Goal: Find specific page/section: Find specific page/section

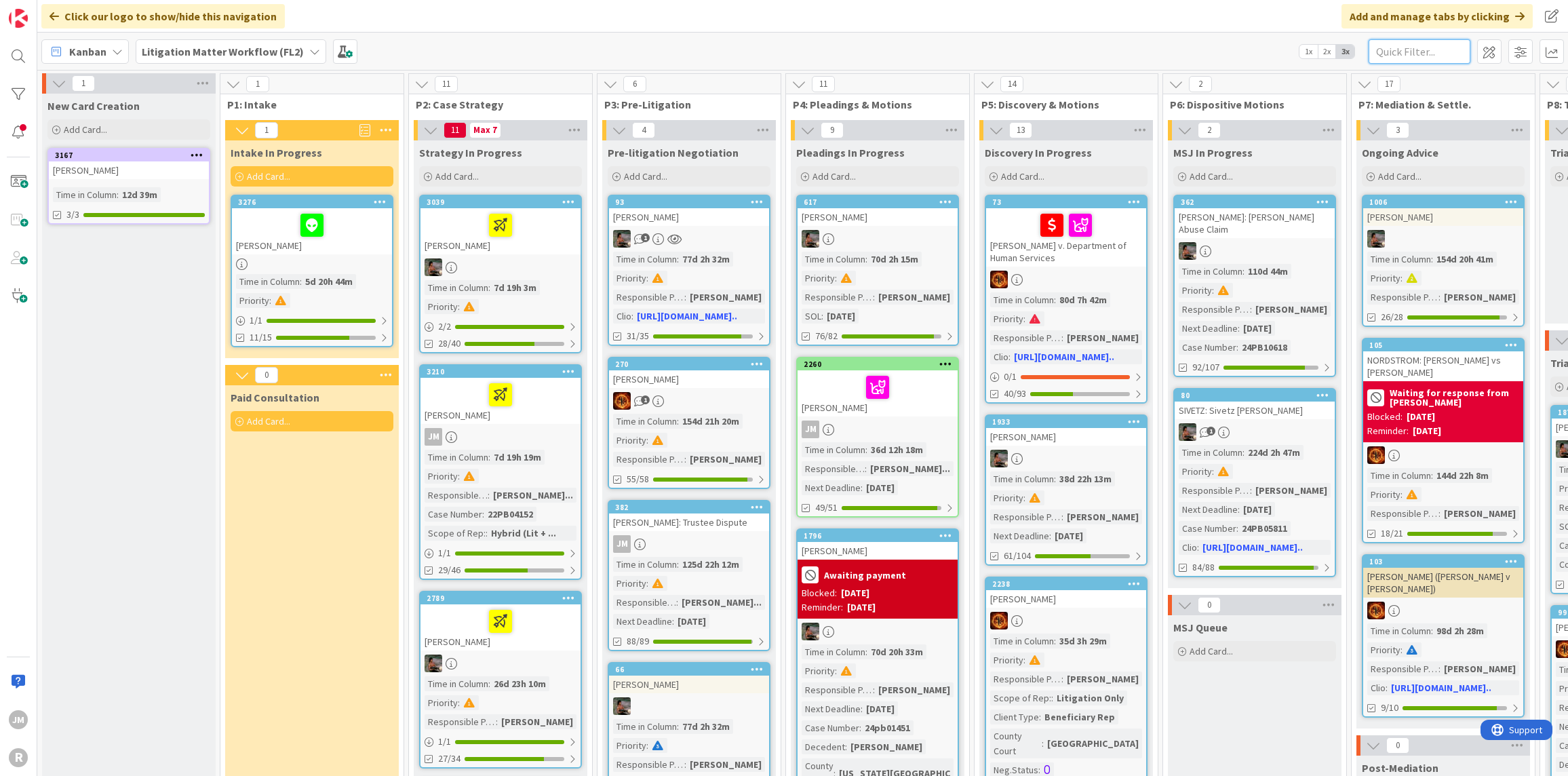
click at [1405, 53] on input "text" at bounding box center [1419, 51] width 102 height 24
type input "phillip"
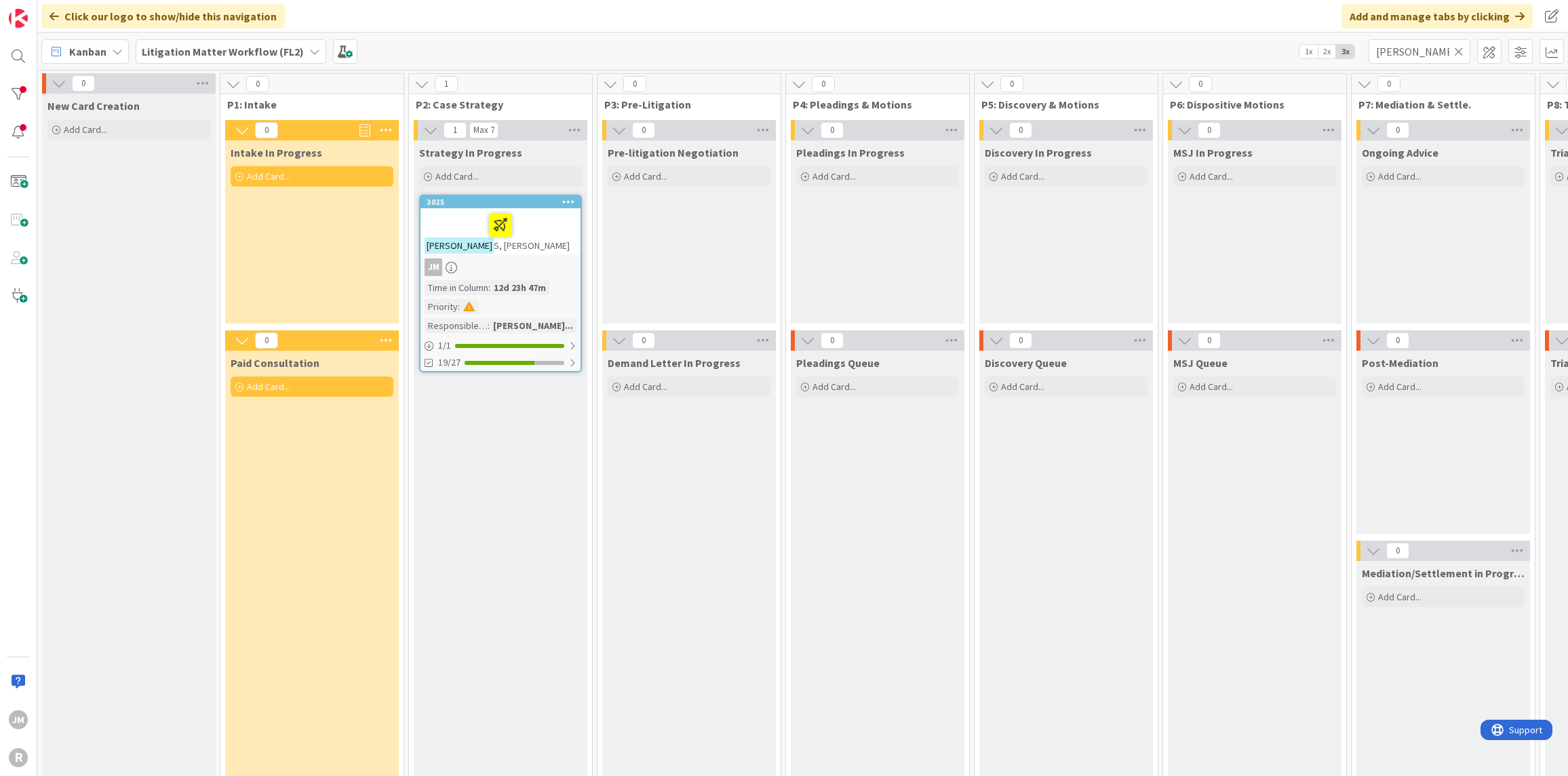
click at [542, 234] on div at bounding box center [501, 225] width 152 height 29
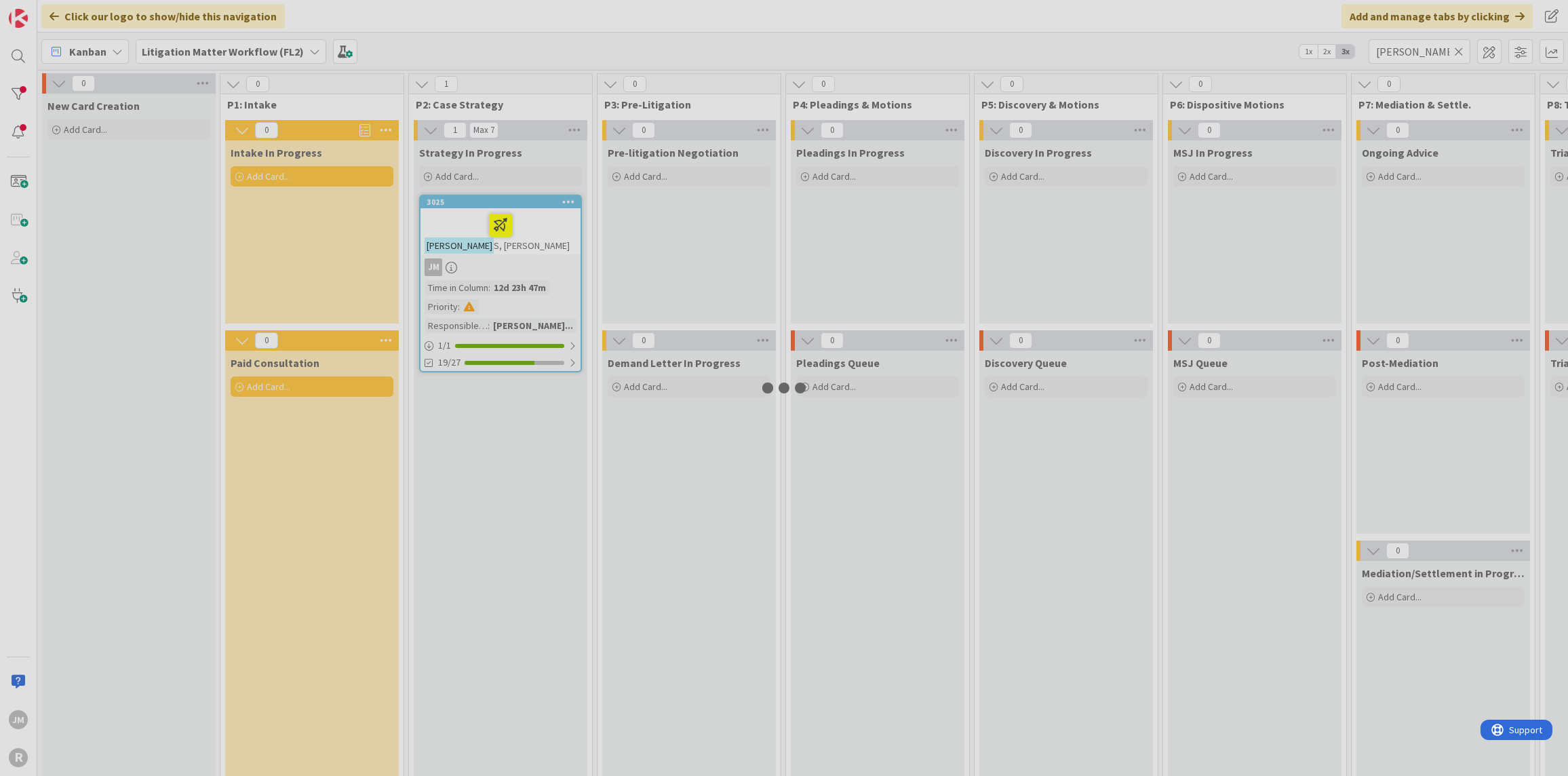
click at [542, 234] on div at bounding box center [784, 388] width 1568 height 776
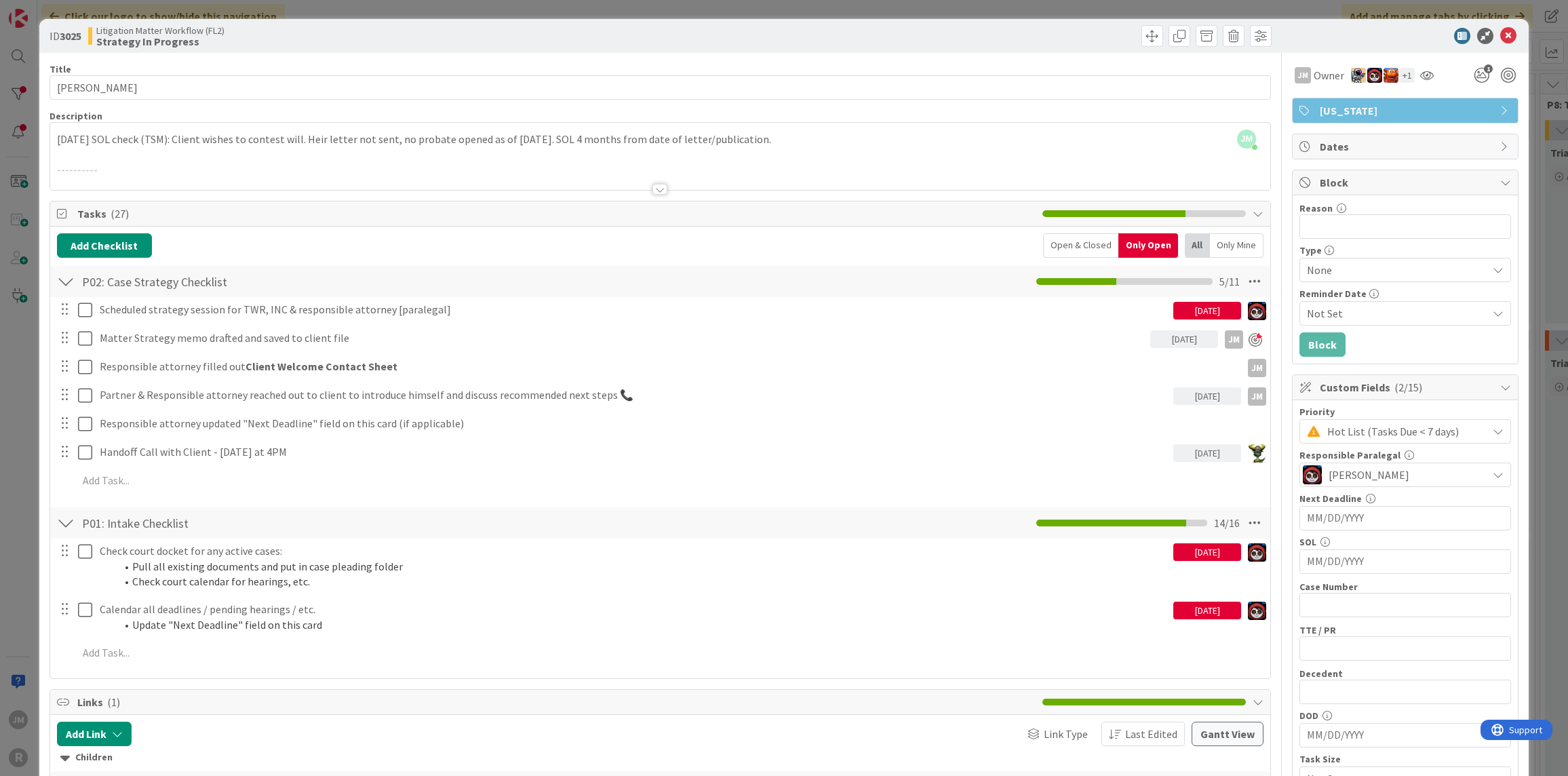
click at [19, 477] on div "ID 3025 Litigation Matter Workflow (FL2) Strategy In Progress Title 14 / 128 PH…" at bounding box center [784, 388] width 1568 height 776
